Goal: Subscribe to service/newsletter

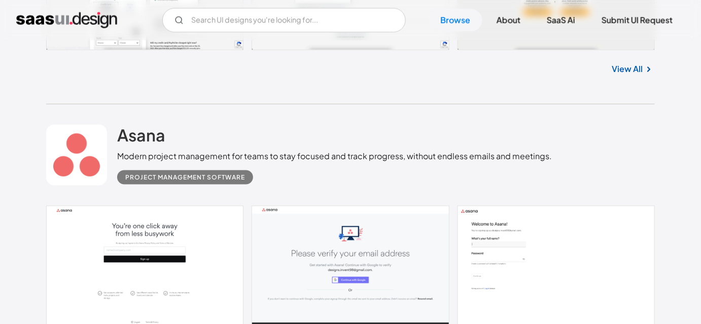
scroll to position [461, 0]
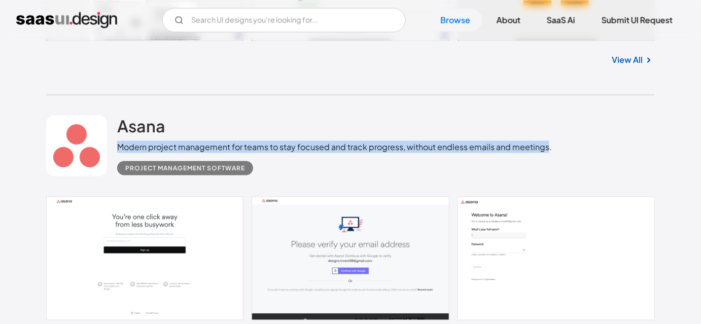
drag, startPoint x: 141, startPoint y: 144, endPoint x: 548, endPoint y: 144, distance: 406.7
click at [548, 144] on div "Asana Modern project management for teams to stay focused and track progress, w…" at bounding box center [350, 145] width 608 height 101
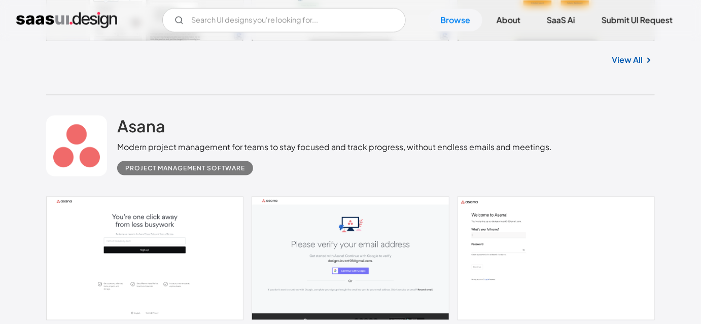
click at [562, 153] on div "Asana Modern project management for teams to stay focused and track progress, w…" at bounding box center [350, 145] width 608 height 101
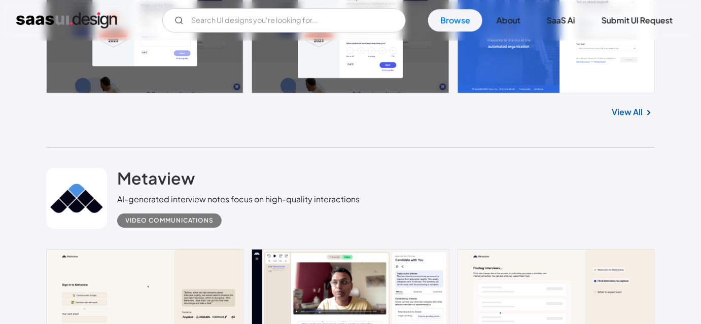
scroll to position [968, 0]
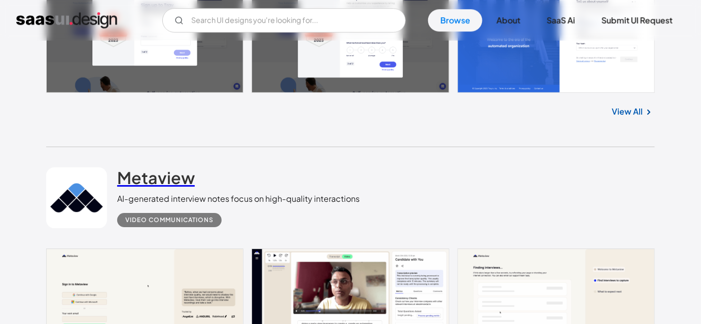
click at [150, 171] on h2 "Metaview" at bounding box center [156, 177] width 78 height 20
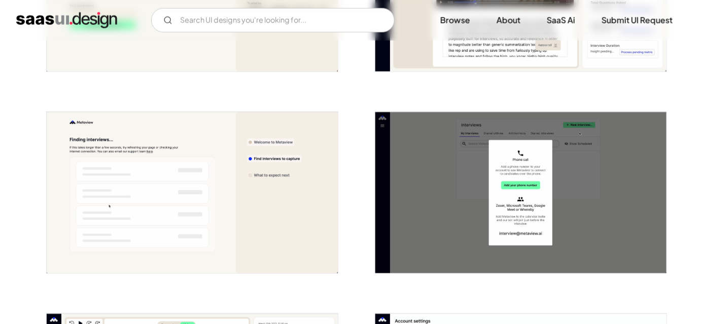
scroll to position [369, 0]
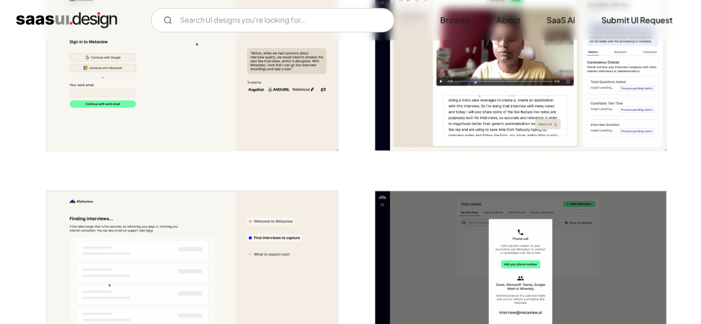
scroll to position [0, 0]
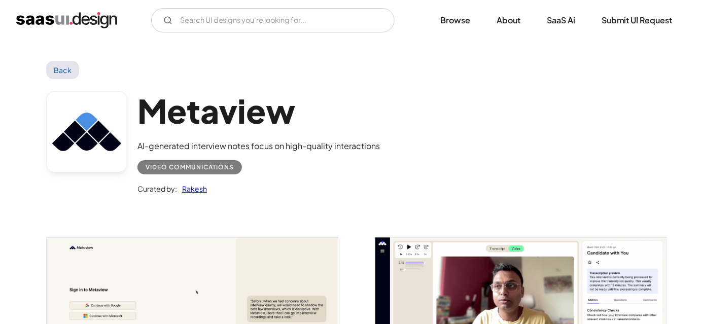
click at [379, 189] on div "Metaview AI-generated interview notes focus on high-quality interactions Video …" at bounding box center [350, 145] width 608 height 132
click at [540, 161] on div "Metaview AI-generated interview notes focus on high-quality interactions Video …" at bounding box center [350, 145] width 608 height 132
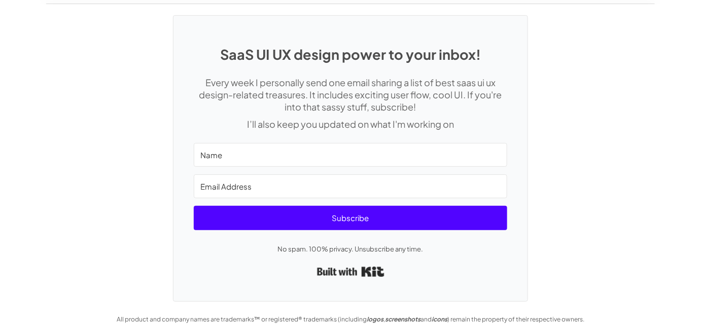
scroll to position [2656, 0]
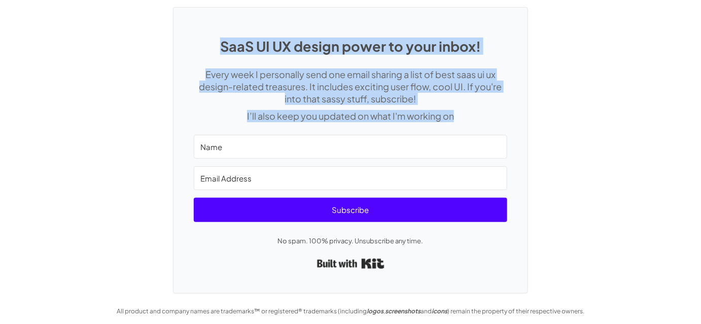
drag, startPoint x: 218, startPoint y: 39, endPoint x: 469, endPoint y: 110, distance: 261.5
click at [469, 110] on div "SaaS UI UX design power to your inbox! Every week I personally send one email s…" at bounding box center [350, 150] width 354 height 285
click at [469, 110] on p "I’ll also keep you updated on what I'm working on" at bounding box center [350, 116] width 313 height 12
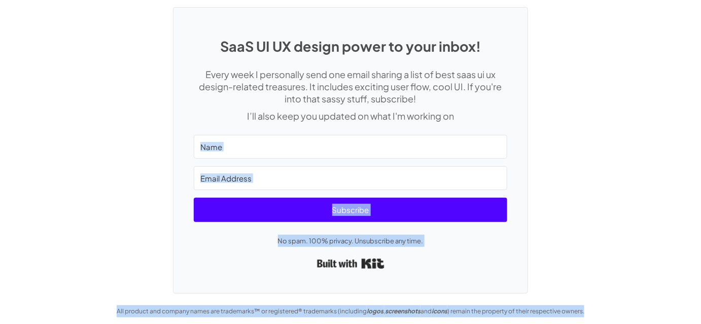
drag, startPoint x: 178, startPoint y: 138, endPoint x: 614, endPoint y: 307, distance: 466.9
click at [614, 307] on div "SaaS UI UX design power to your inbox! Every week I personally send one email s…" at bounding box center [350, 162] width 701 height 333
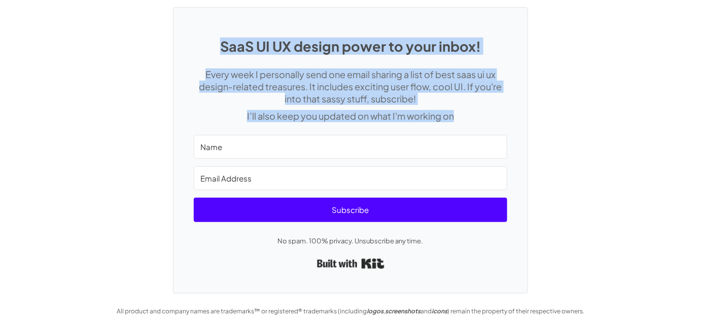
drag, startPoint x: 217, startPoint y: 37, endPoint x: 453, endPoint y: 121, distance: 251.5
click at [453, 121] on div "SaaS UI UX design power to your inbox! Every week I personally send one email s…" at bounding box center [350, 150] width 354 height 285
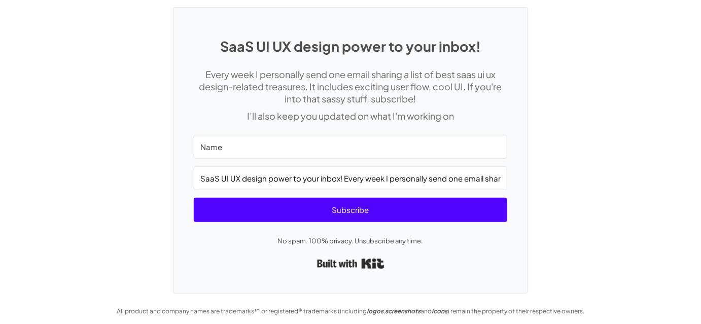
type input "SaaS UI UX design power to your inbox! Every week I personally send one email s…"
click at [187, 171] on div "SaaS UI UX design power to your inbox! Every week I personally send one email s…" at bounding box center [350, 150] width 354 height 285
click at [220, 169] on input "SaaS UI UX design power to your inbox! Every week I personally send one email s…" at bounding box center [350, 178] width 313 height 24
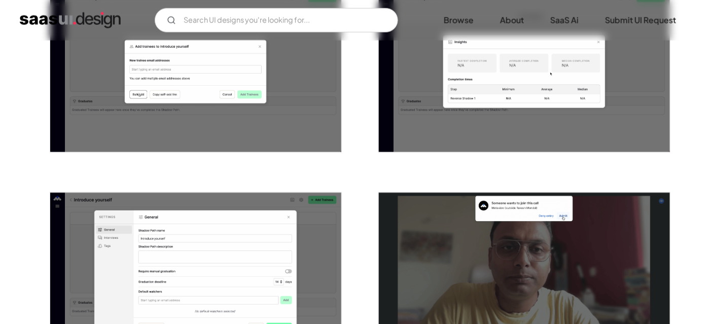
scroll to position [1688, 0]
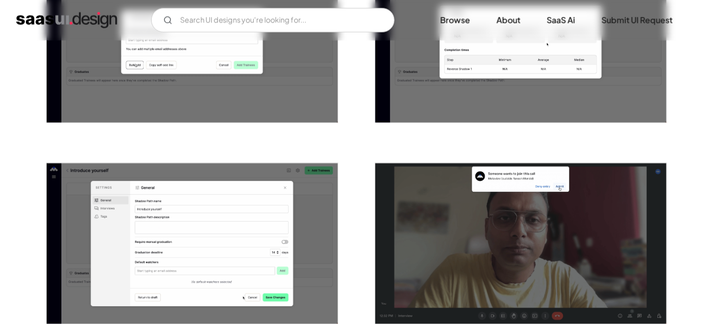
click at [489, 236] on img "open lightbox" at bounding box center [520, 243] width 291 height 161
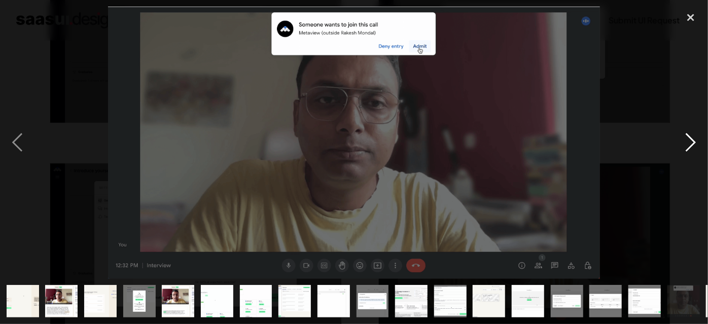
click at [695, 145] on div "next image" at bounding box center [690, 143] width 34 height 272
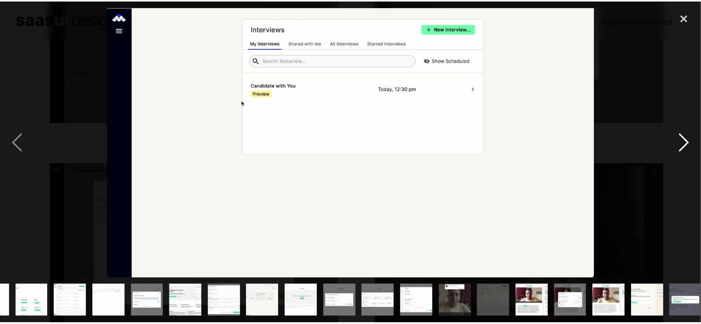
scroll to position [0, 232]
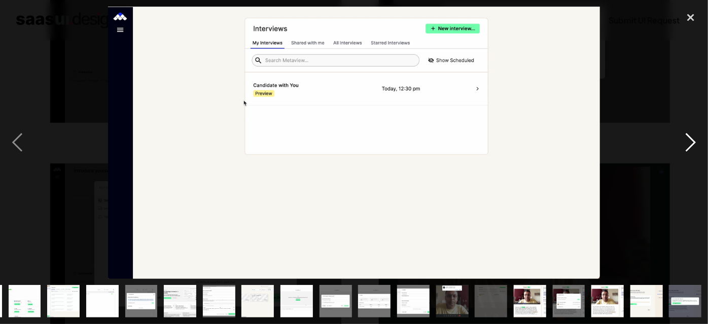
click at [695, 145] on div "next image" at bounding box center [690, 143] width 34 height 272
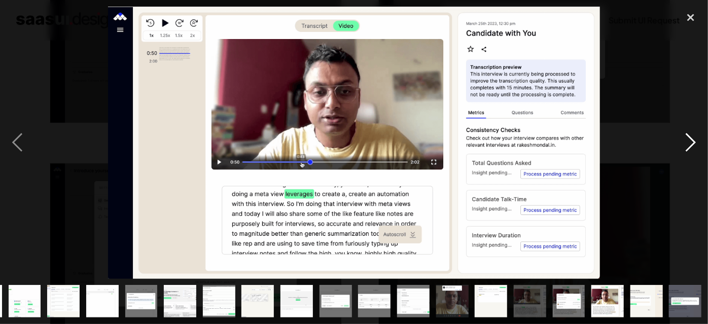
click at [695, 145] on div "next image" at bounding box center [690, 143] width 34 height 272
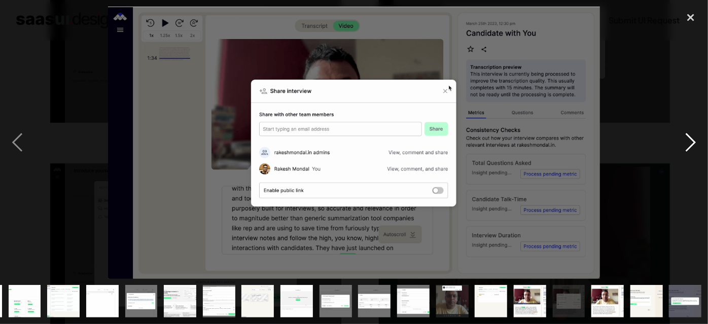
click at [695, 145] on div "next image" at bounding box center [690, 143] width 34 height 272
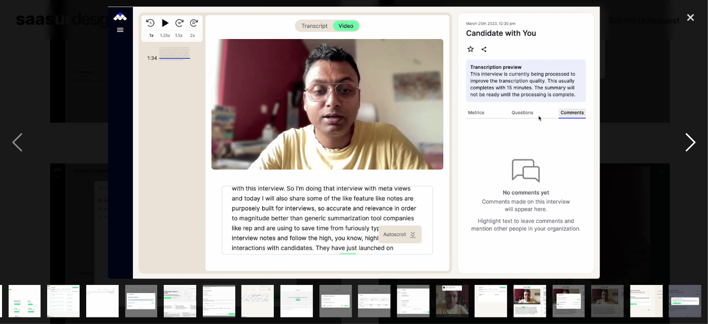
click at [694, 145] on div "next image" at bounding box center [690, 143] width 34 height 272
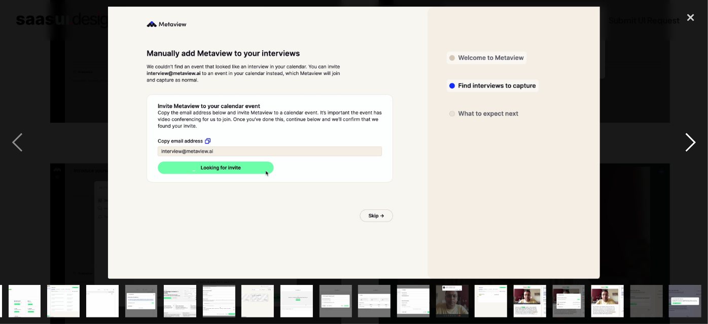
click at [694, 145] on div "next image" at bounding box center [690, 143] width 34 height 272
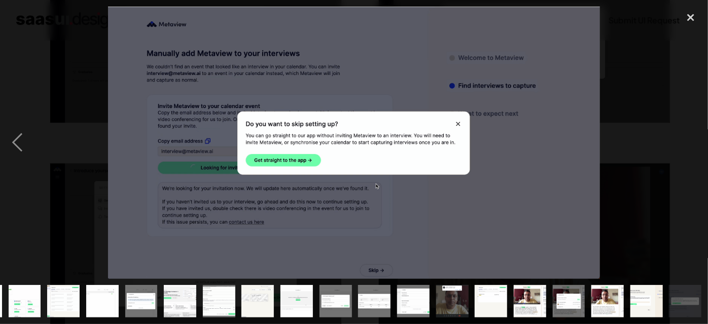
click at [694, 145] on div "next image" at bounding box center [690, 143] width 34 height 272
click at [690, 16] on div "close lightbox" at bounding box center [690, 18] width 34 height 22
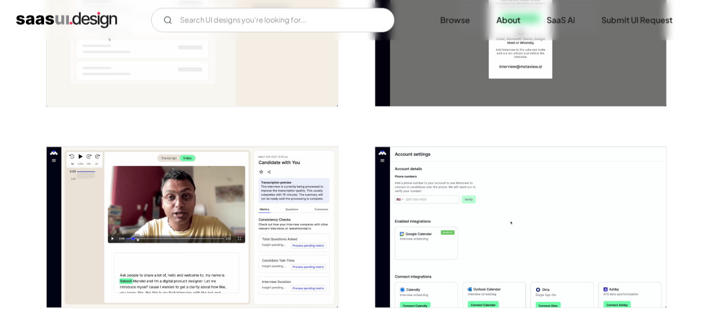
scroll to position [489, 0]
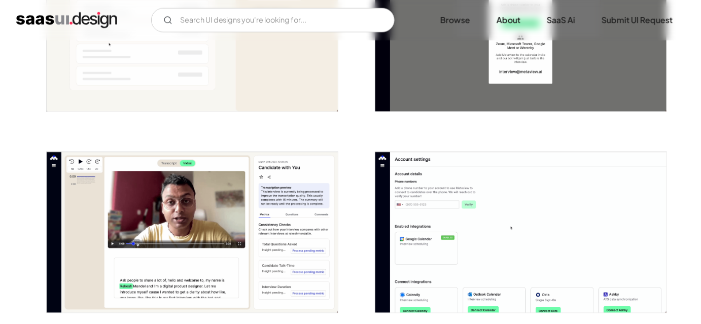
click at [140, 207] on img "open lightbox" at bounding box center [192, 232] width 291 height 161
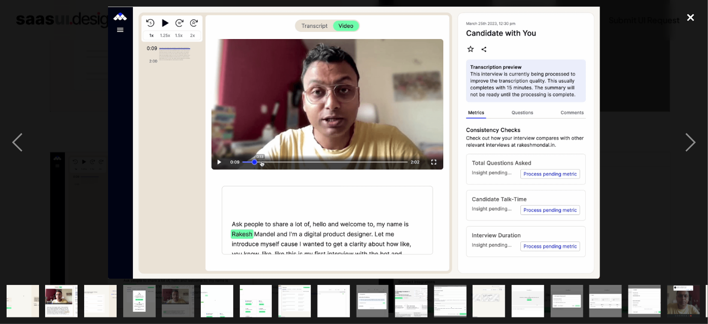
click at [693, 23] on div "close lightbox" at bounding box center [690, 18] width 34 height 22
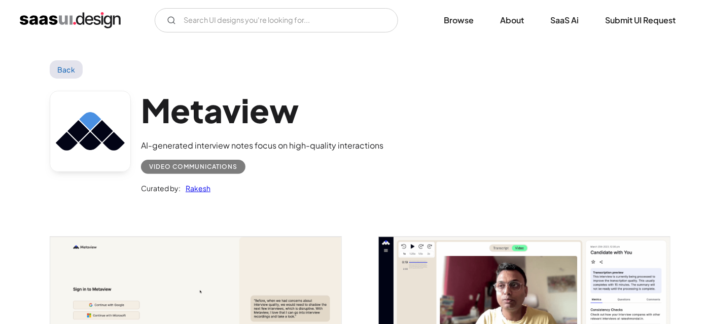
scroll to position [0, 0]
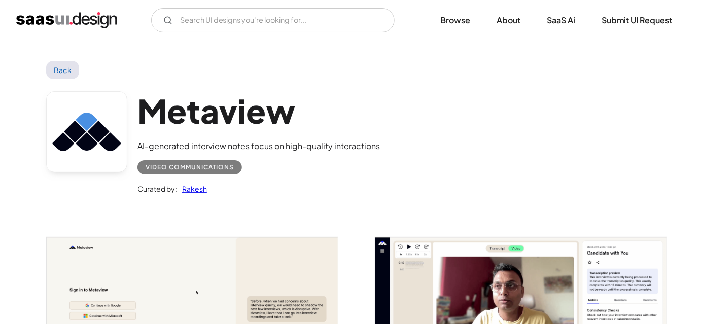
click at [459, 279] on img "open lightbox" at bounding box center [520, 317] width 291 height 161
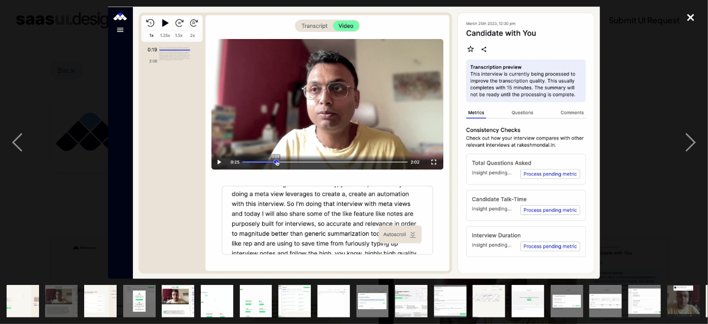
click at [684, 20] on div "close lightbox" at bounding box center [690, 18] width 34 height 22
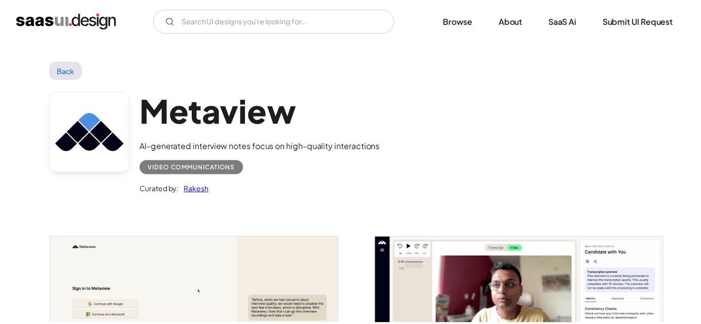
scroll to position [74, 0]
